Goal: Task Accomplishment & Management: Manage account settings

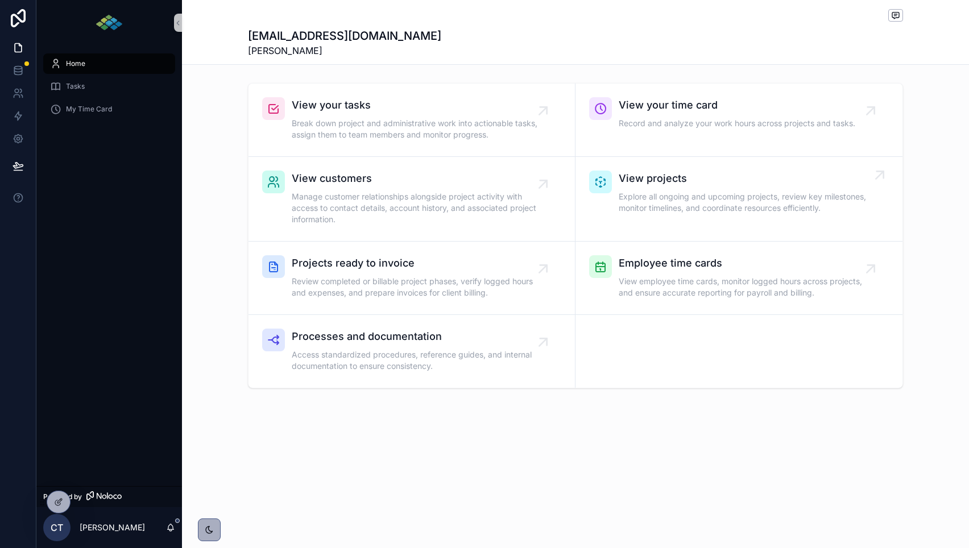
click at [673, 218] on link "View projects Explore all ongoing and upcoming projects, review key milestones,…" at bounding box center [739, 199] width 327 height 85
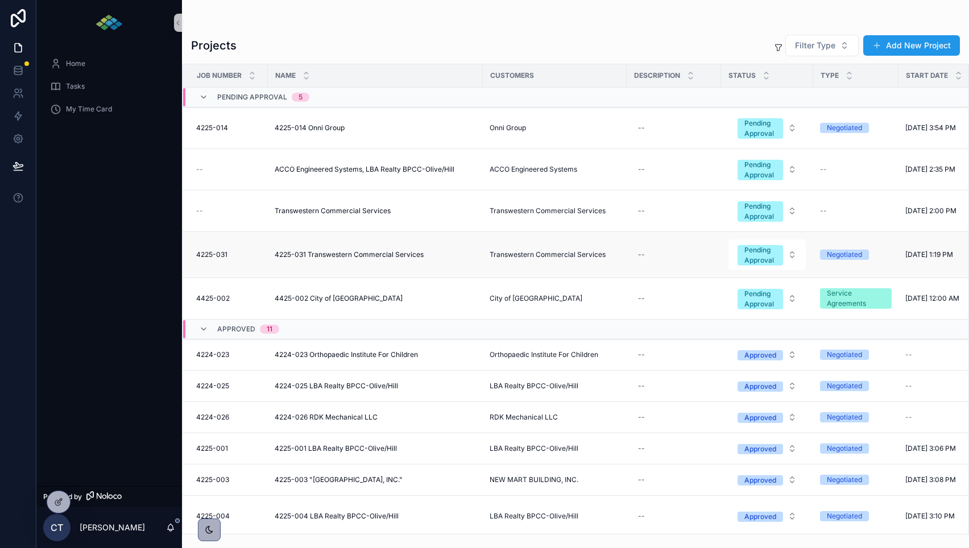
click at [373, 271] on td "4225-031 Transwestern Commercial Services 4225-031 Transwestern Commercial Serv…" at bounding box center [375, 255] width 215 height 46
click at [220, 255] on span "4225-031" at bounding box center [211, 254] width 31 height 9
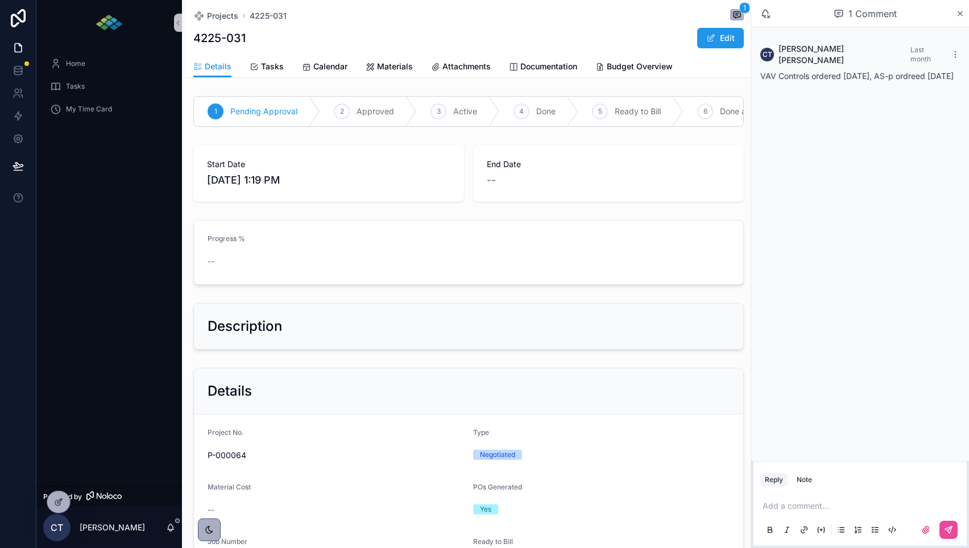
click at [447, 64] on span "Attachments" at bounding box center [467, 66] width 48 height 11
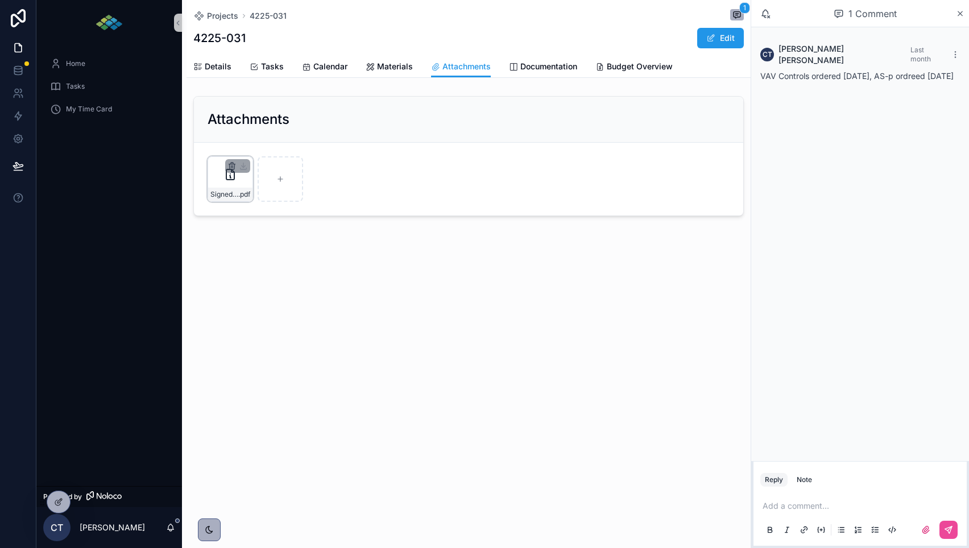
click at [234, 165] on icon "scrollable content" at bounding box center [232, 166] width 9 height 9
click at [264, 143] on icon "scrollable content" at bounding box center [267, 145] width 9 height 9
click at [224, 187] on div "Signed-Proposal .pdf" at bounding box center [231, 179] width 46 height 46
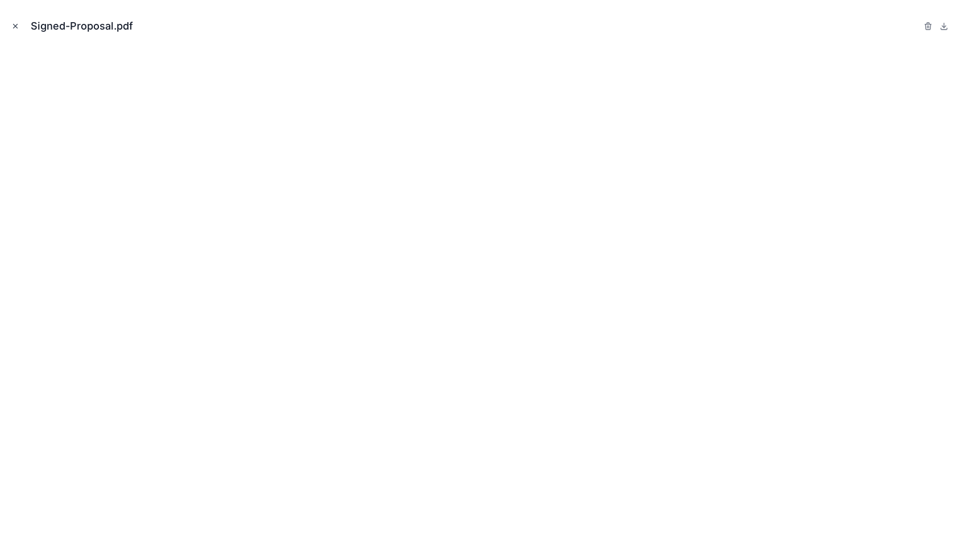
click at [12, 28] on icon "Close modal" at bounding box center [15, 26] width 8 height 8
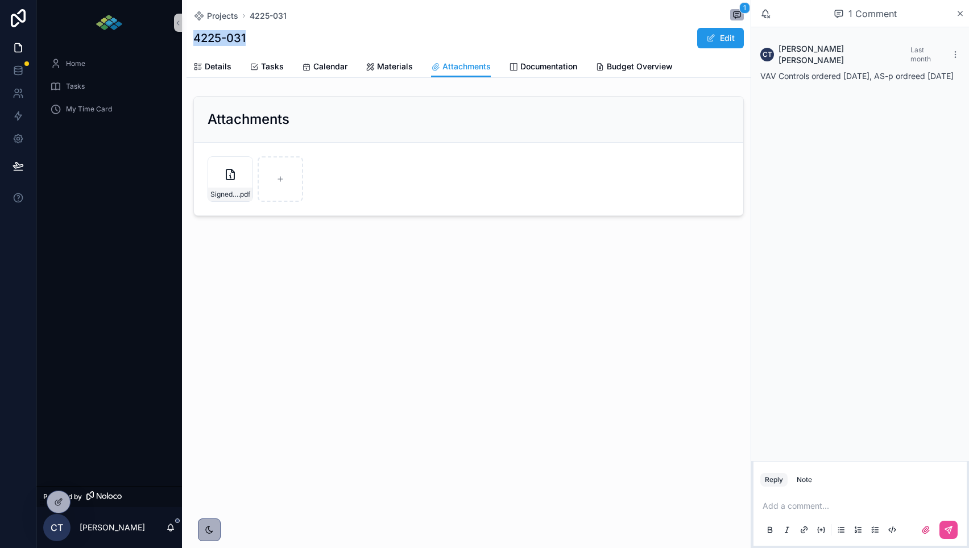
drag, startPoint x: 255, startPoint y: 39, endPoint x: 193, endPoint y: 40, distance: 62.0
click at [193, 40] on div "4225-031 Edit" at bounding box center [468, 38] width 551 height 22
copy h1 "4225-031"
click at [108, 66] on div "Home" at bounding box center [109, 64] width 118 height 18
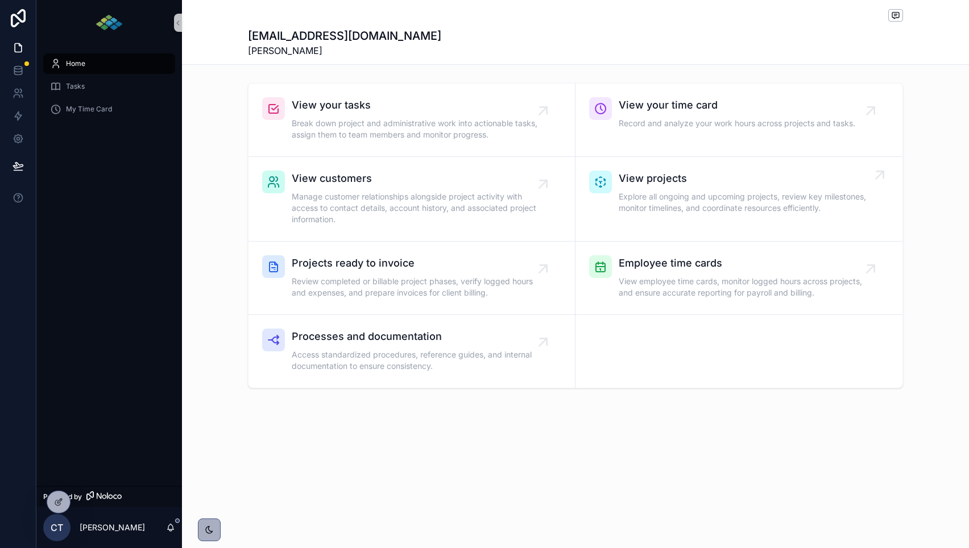
click at [680, 176] on span "View projects" at bounding box center [745, 179] width 252 height 16
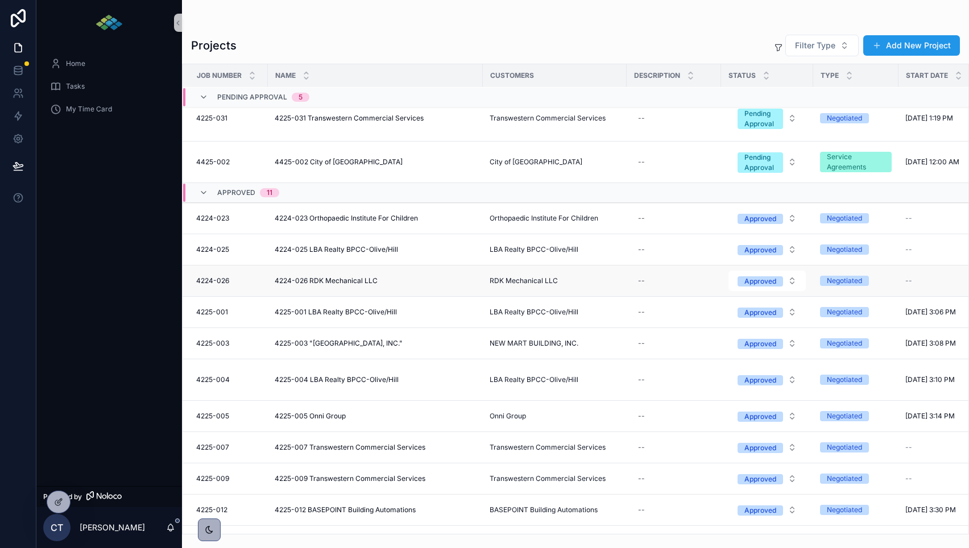
scroll to position [355, 0]
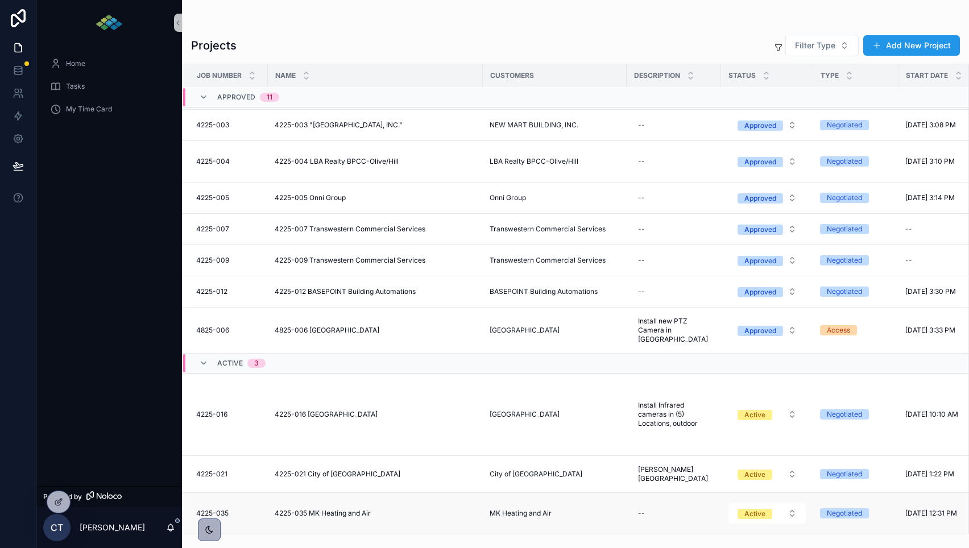
click at [307, 514] on span "4225-035 MK Heating and Air" at bounding box center [323, 513] width 96 height 9
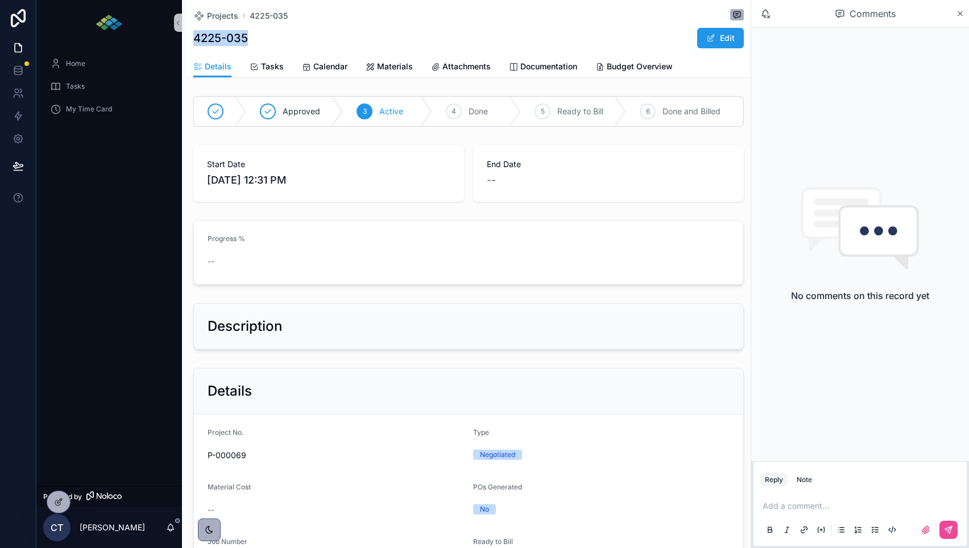
drag, startPoint x: 260, startPoint y: 39, endPoint x: 189, endPoint y: 39, distance: 70.5
click at [189, 39] on div "Projects 4225-035 4225-035 Edit Details Details Tasks Calendar Materials Attach…" at bounding box center [469, 39] width 564 height 78
copy h1 "4225-035"
click at [460, 74] on link "Attachments" at bounding box center [461, 67] width 60 height 23
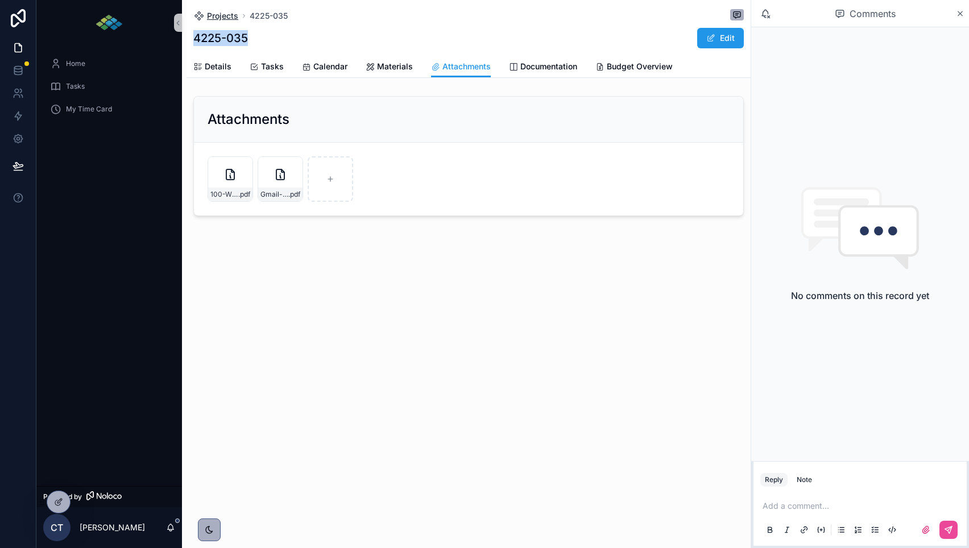
click at [212, 20] on span "Projects" at bounding box center [222, 15] width 31 height 11
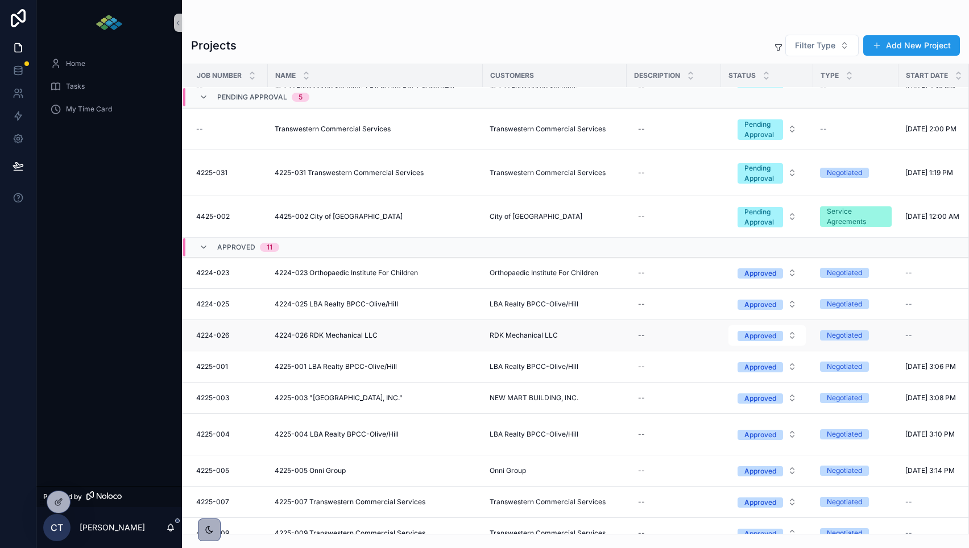
scroll to position [355, 0]
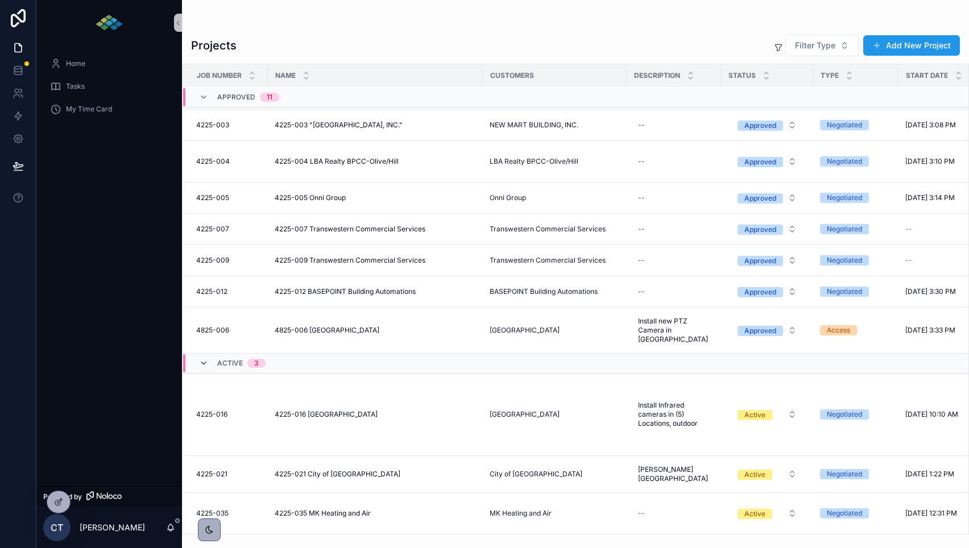
click at [200, 366] on icon "scrollable content" at bounding box center [203, 363] width 9 height 9
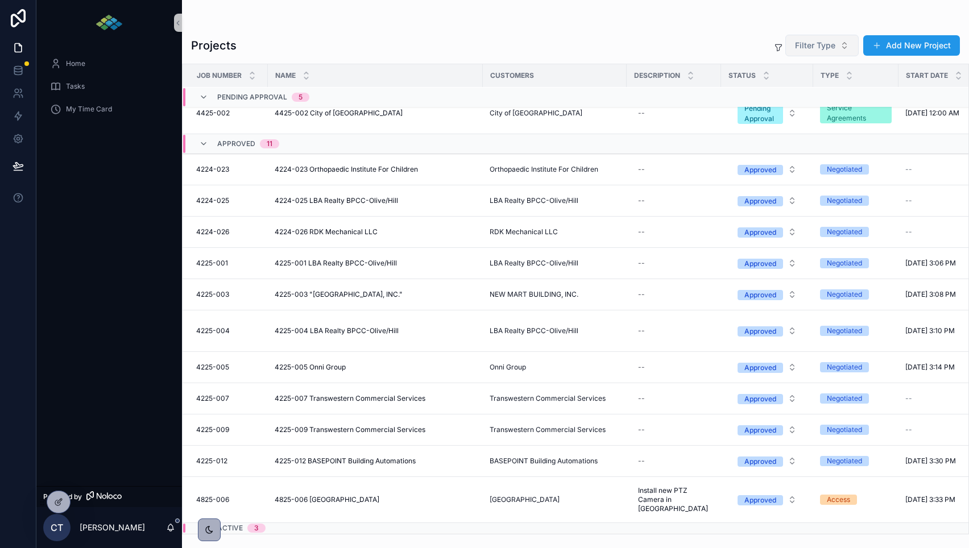
scroll to position [185, 0]
click at [836, 47] on span "Filter Type" at bounding box center [815, 45] width 40 height 11
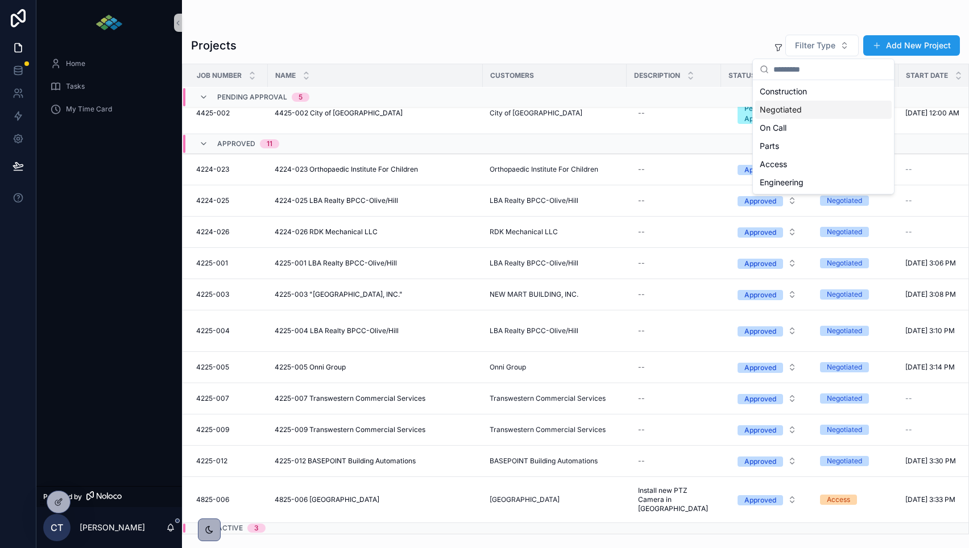
click at [792, 109] on div "Negotiated" at bounding box center [823, 110] width 137 height 18
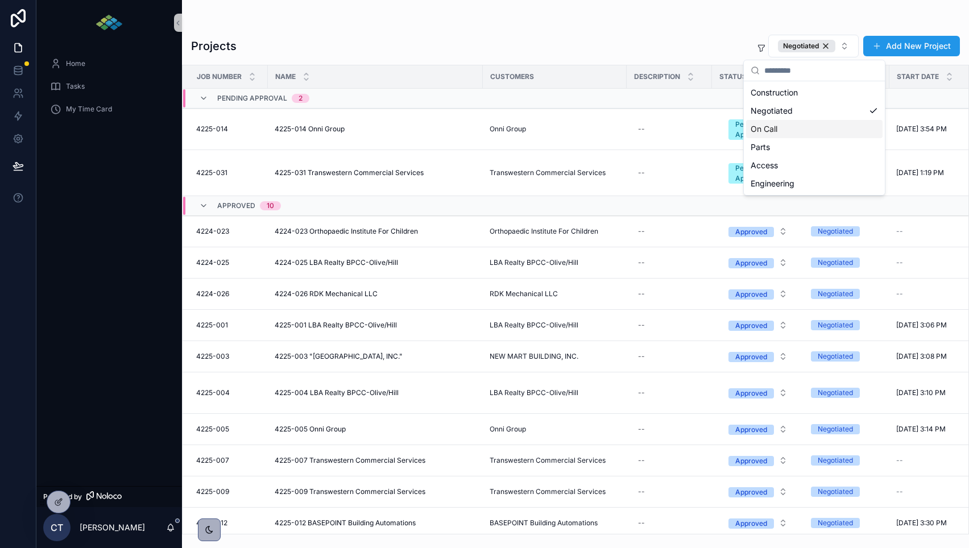
click at [717, 9] on div "Projects Negotiated Add New Project Job Number Name Customers Description Statu…" at bounding box center [575, 267] width 787 height 535
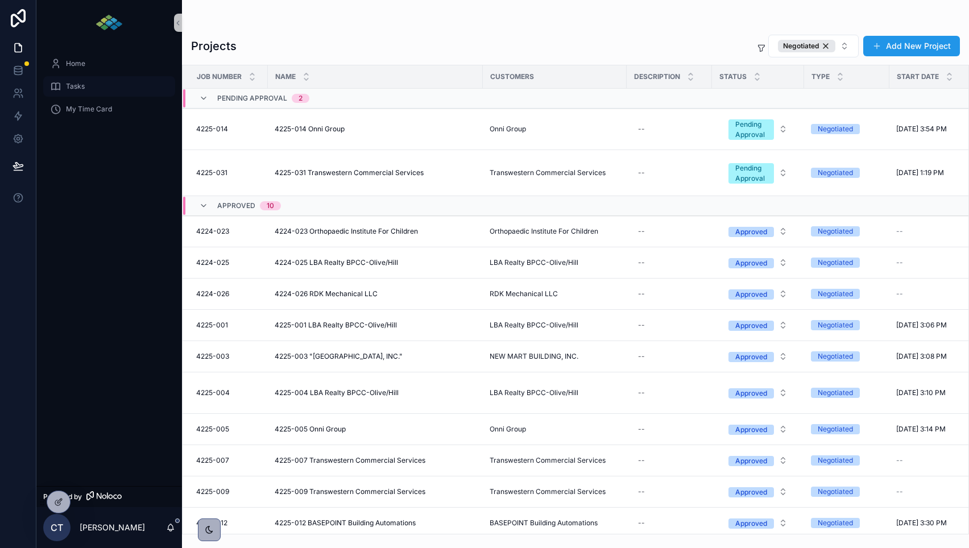
click at [75, 85] on span "Tasks" at bounding box center [75, 86] width 19 height 9
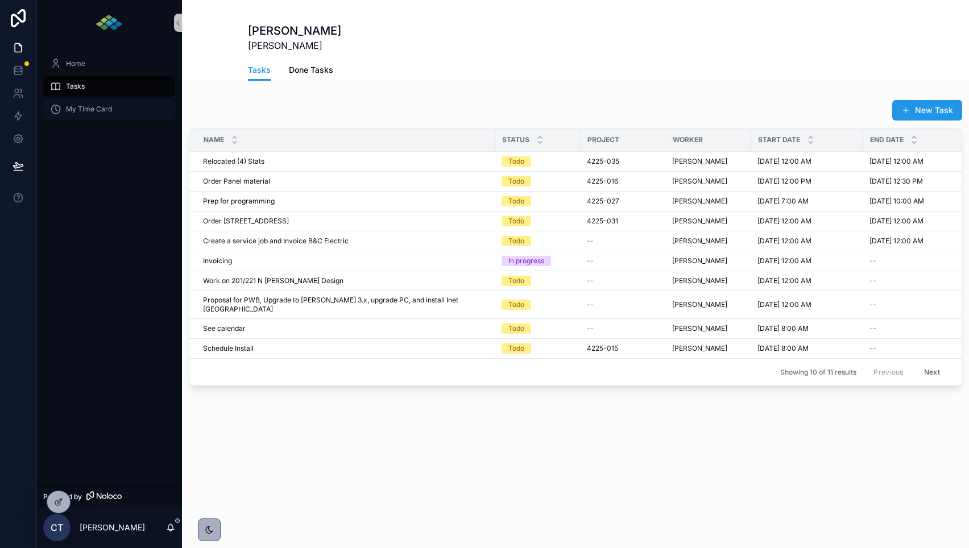
click at [83, 113] on span "My Time Card" at bounding box center [89, 109] width 46 height 9
